Goal: Find specific page/section: Find specific page/section

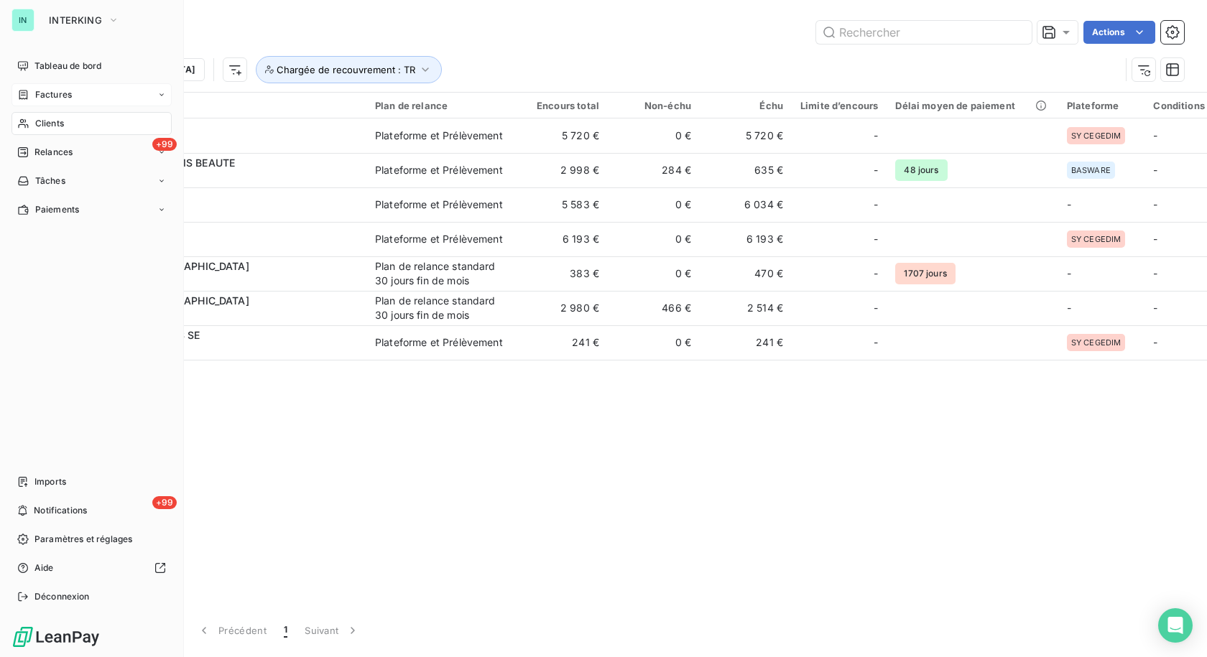
click at [33, 91] on div "Factures" at bounding box center [44, 94] width 55 height 13
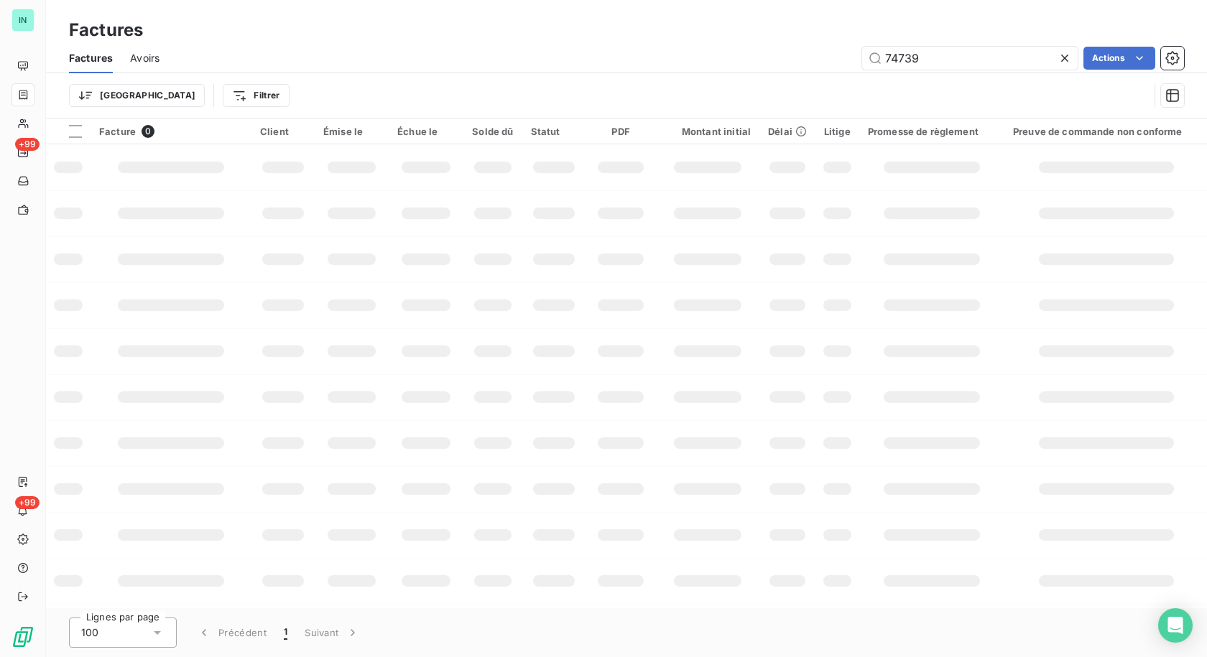
click at [876, 31] on div "Factures" at bounding box center [626, 30] width 1161 height 26
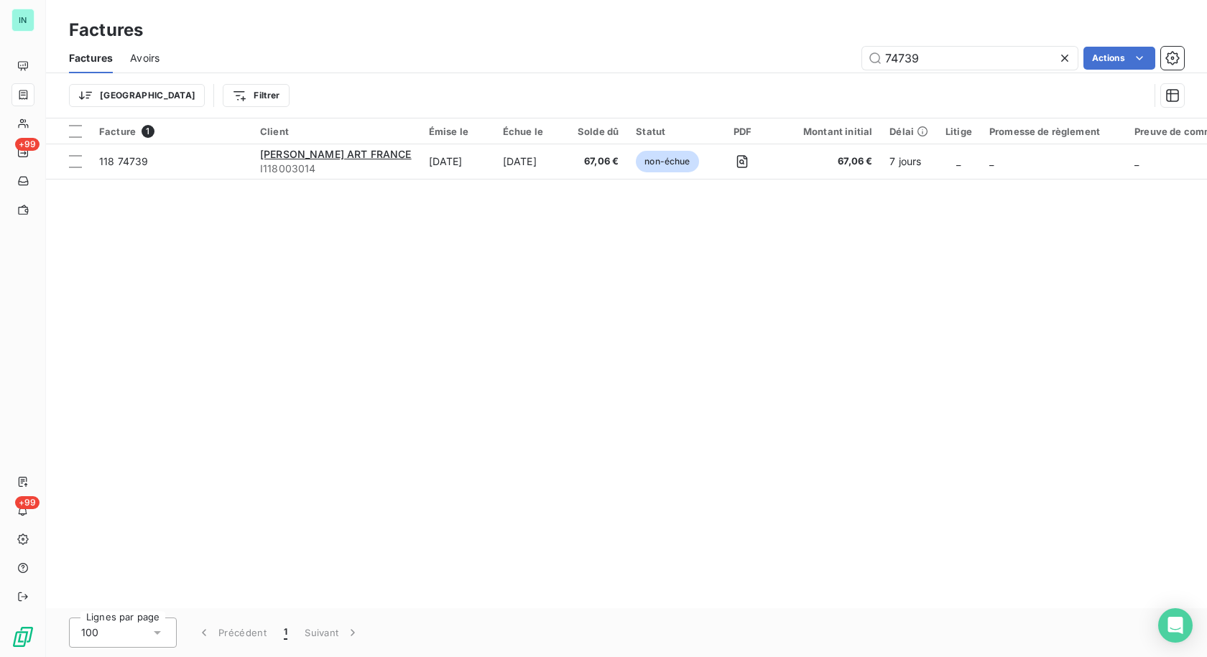
click at [1058, 60] on icon at bounding box center [1065, 58] width 14 height 14
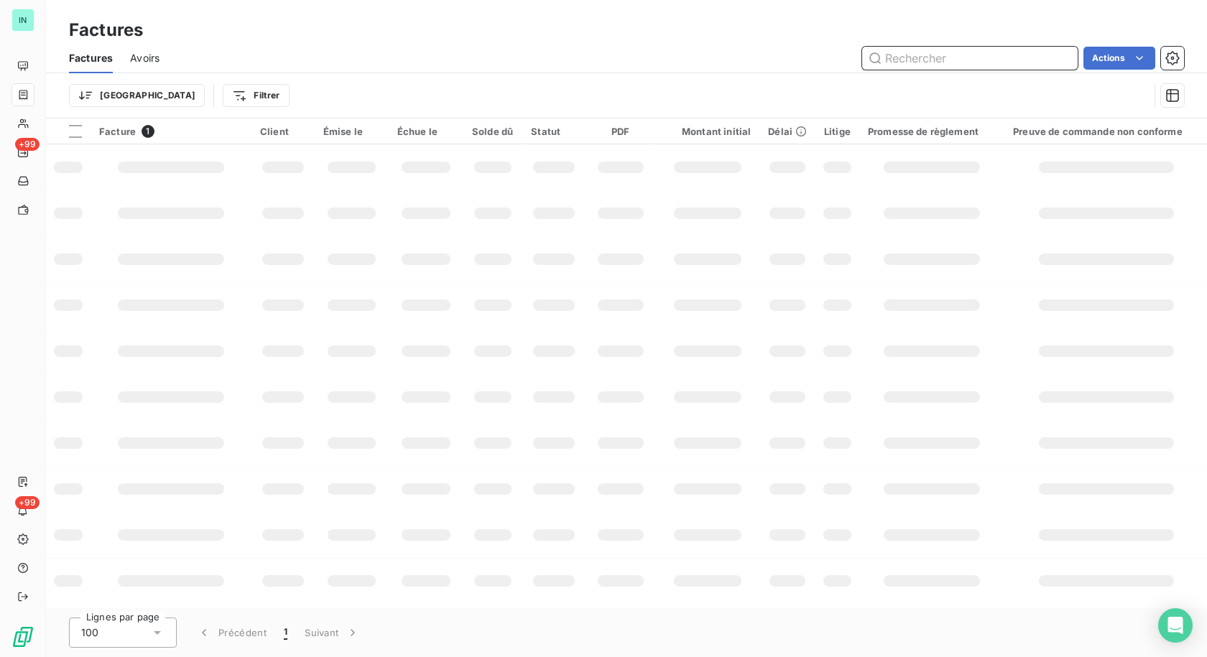
click at [909, 59] on input "text" at bounding box center [970, 58] width 216 height 23
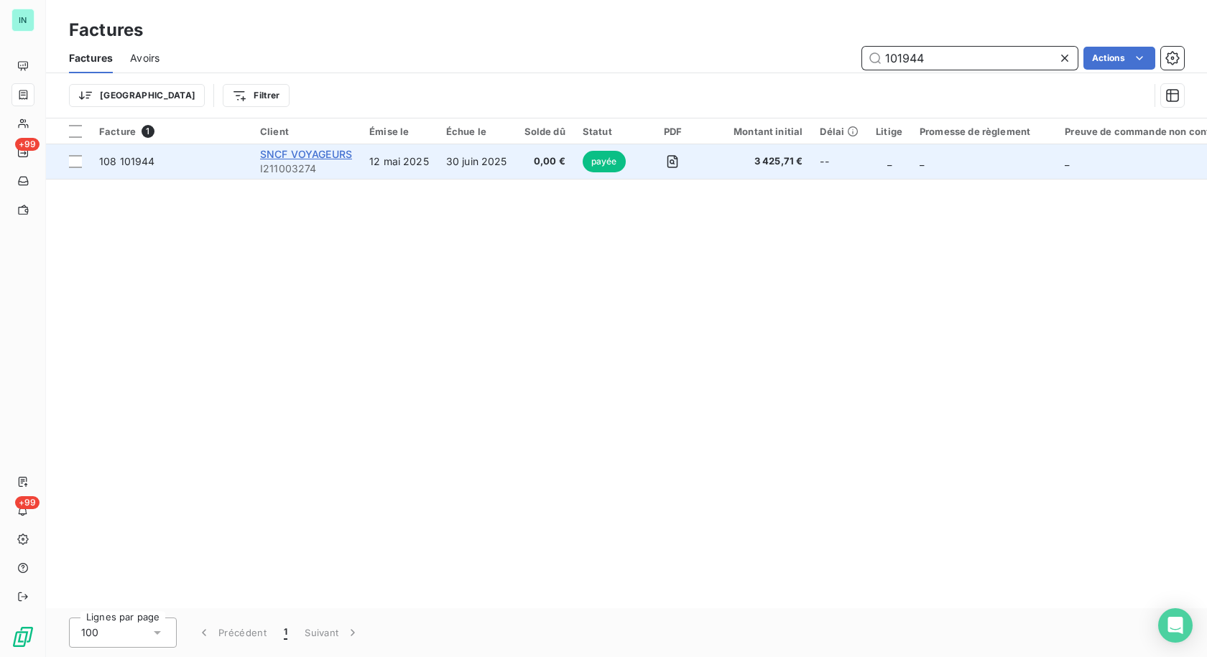
type input "101944"
click at [311, 157] on span "SNCF VOYAGEURS" at bounding box center [306, 154] width 92 height 12
click at [127, 166] on span "108 101944" at bounding box center [127, 161] width 56 height 12
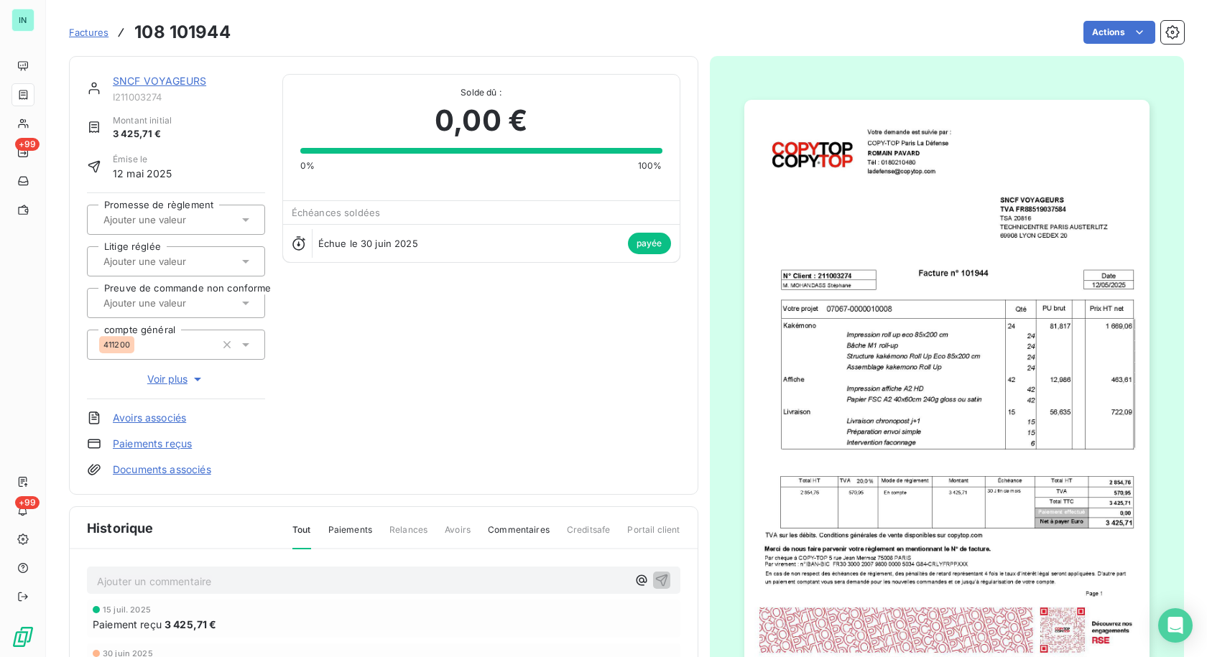
click at [150, 97] on span "I211003274" at bounding box center [189, 96] width 152 height 11
click at [157, 79] on link "SNCF VOYAGEURS" at bounding box center [159, 81] width 93 height 12
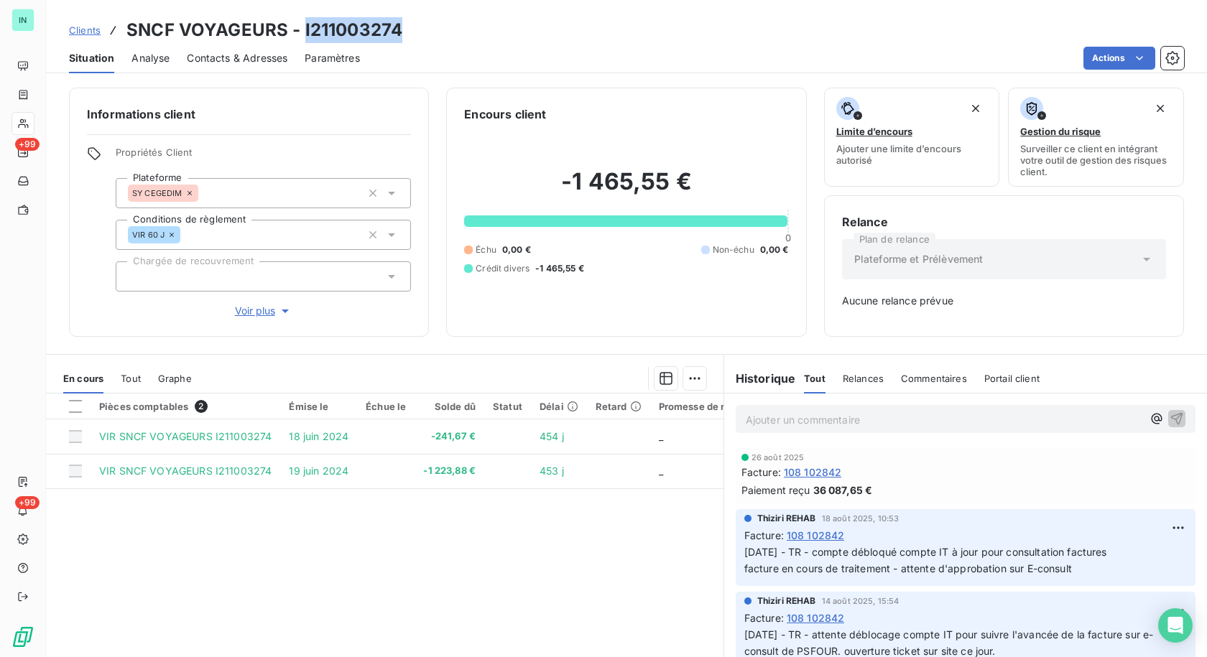
drag, startPoint x: 396, startPoint y: 29, endPoint x: 303, endPoint y: 34, distance: 92.8
click at [303, 34] on h3 "SNCF VOYAGEURS - I211003274" at bounding box center [264, 30] width 276 height 26
copy h3 "I211003274"
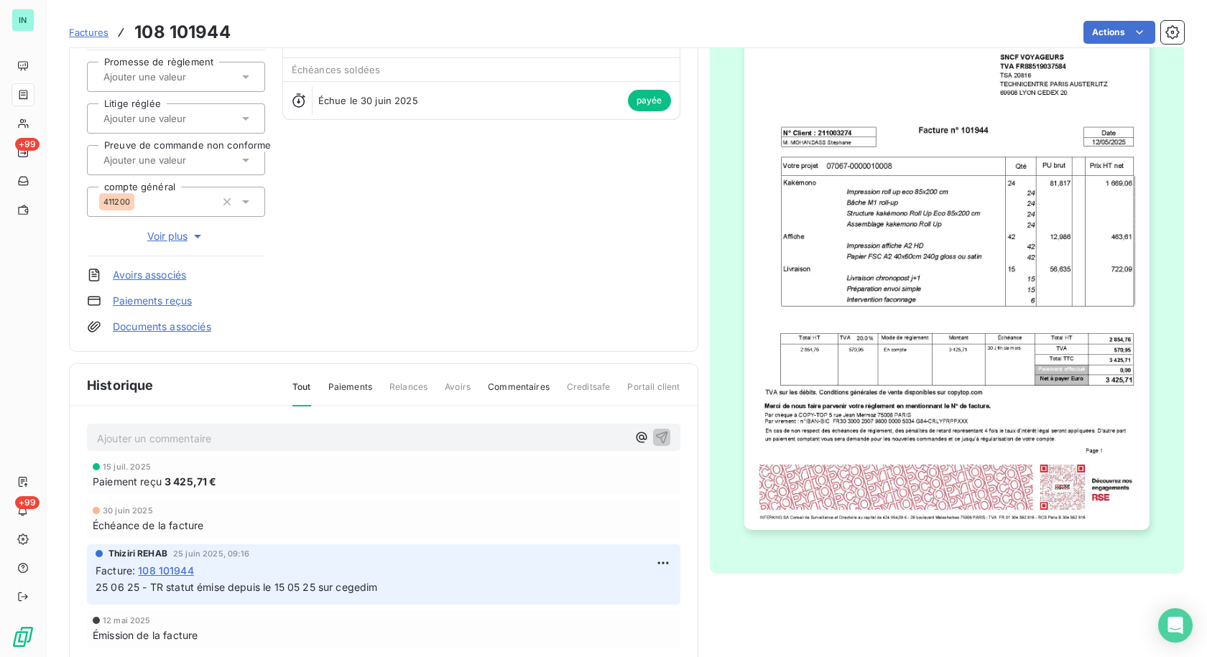
scroll to position [144, 0]
click at [999, 208] on img "button" at bounding box center [946, 242] width 405 height 573
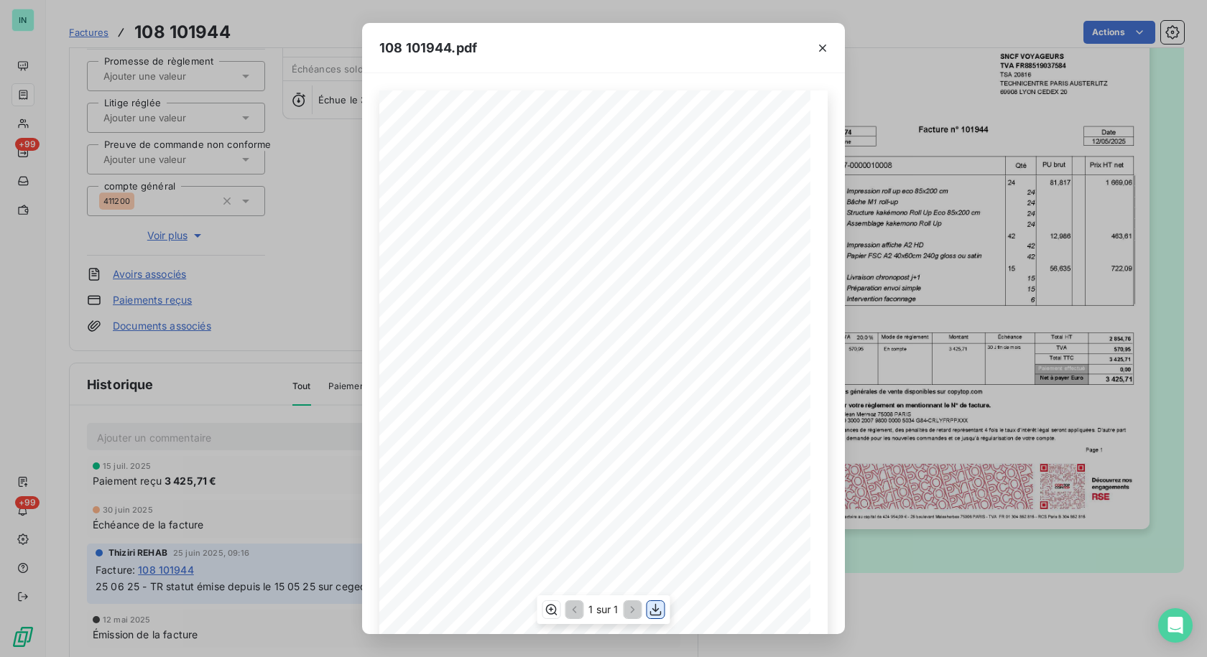
click at [658, 611] on icon "button" at bounding box center [656, 610] width 14 height 14
click at [821, 52] on icon "button" at bounding box center [822, 48] width 14 height 14
